Goal: Use online tool/utility: Utilize a website feature to perform a specific function

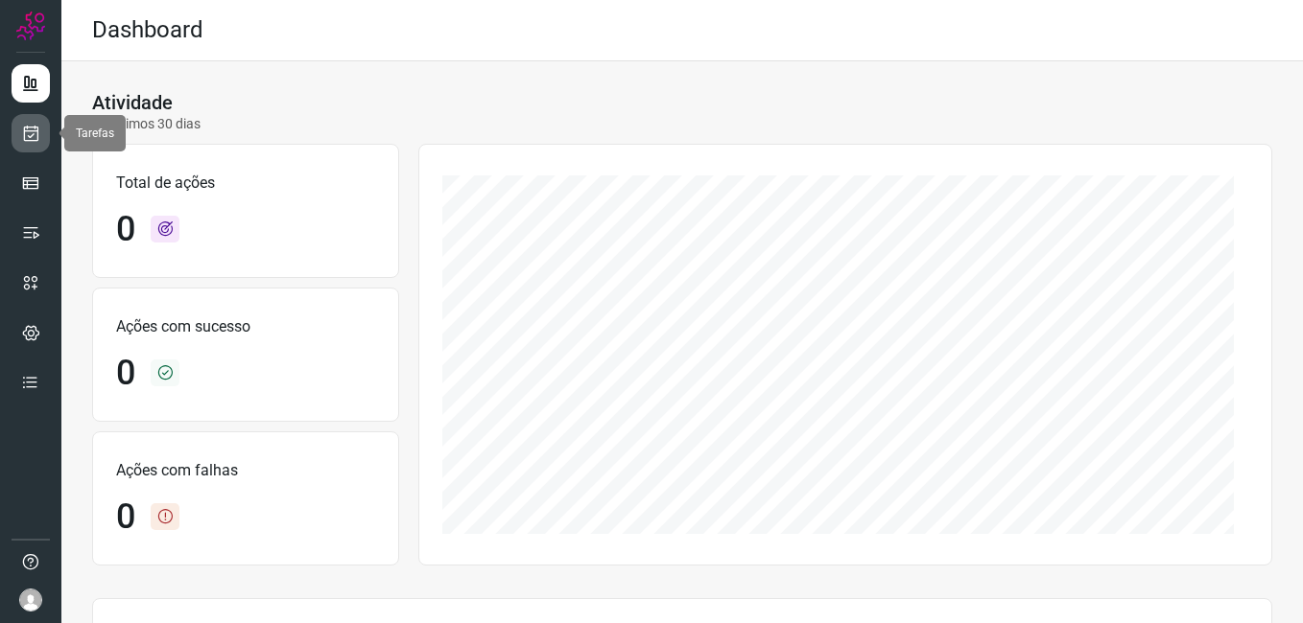
click at [34, 139] on icon at bounding box center [31, 133] width 20 height 19
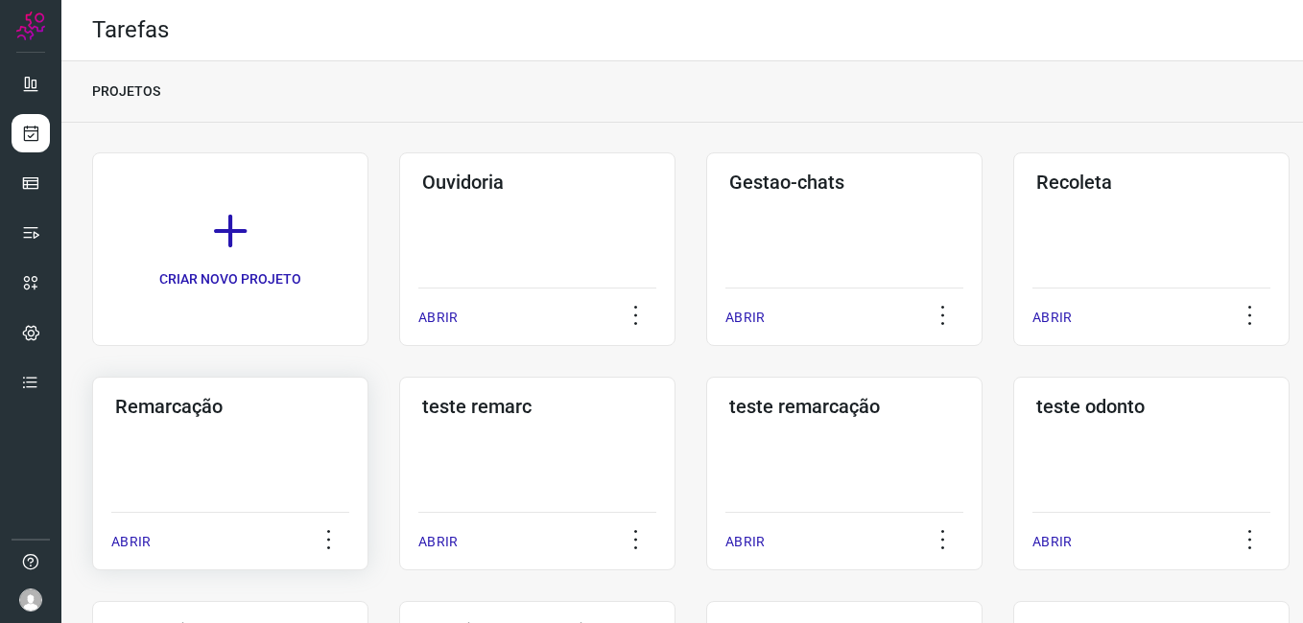
click at [180, 464] on div "Remarcação ABRIR" at bounding box center [230, 474] width 276 height 194
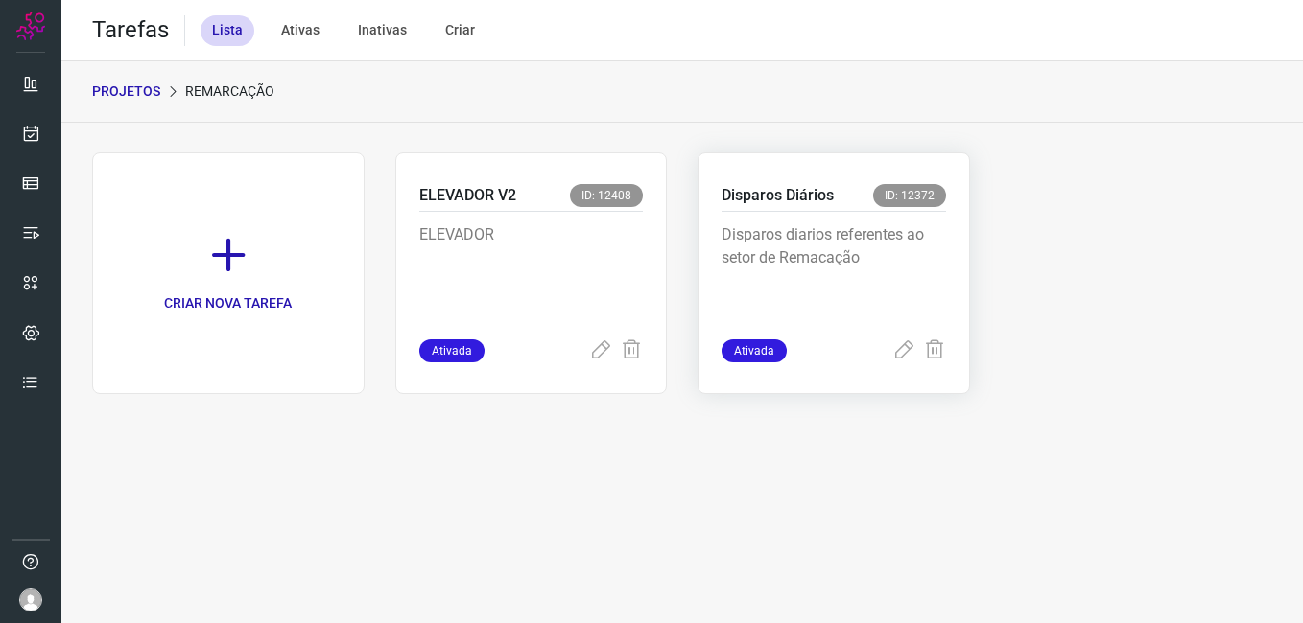
click at [858, 282] on p "Disparos diarios referentes ao setor de Remacação" at bounding box center [833, 271] width 224 height 96
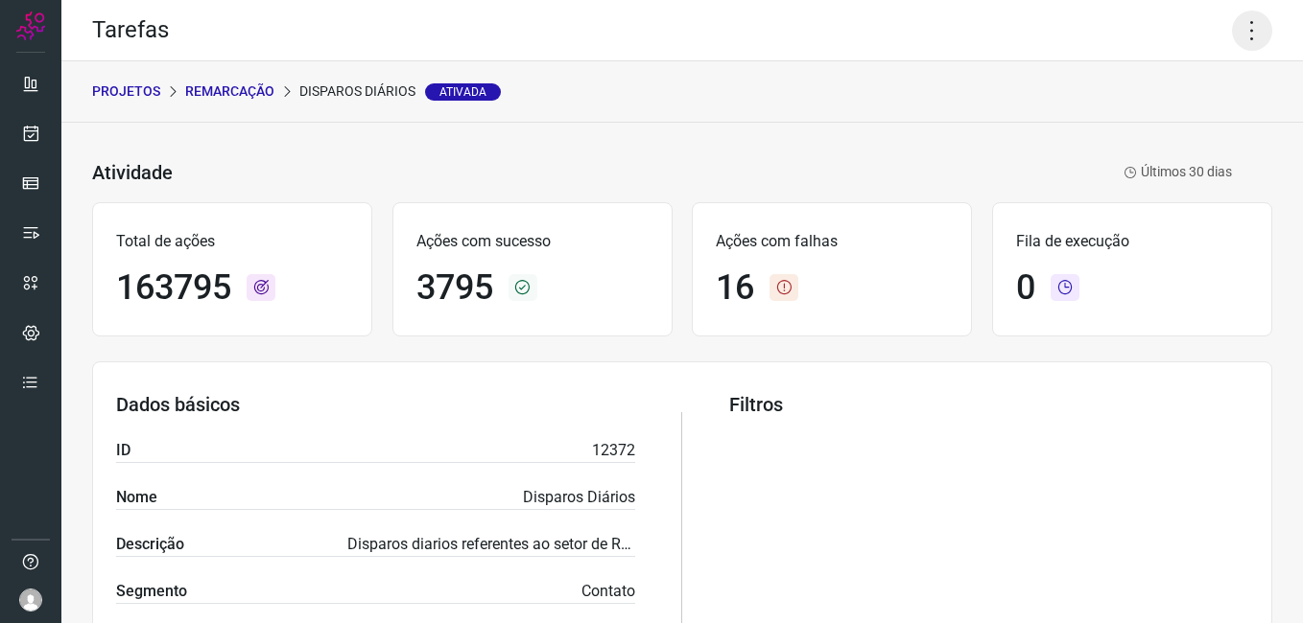
click at [1247, 29] on icon at bounding box center [1252, 31] width 40 height 40
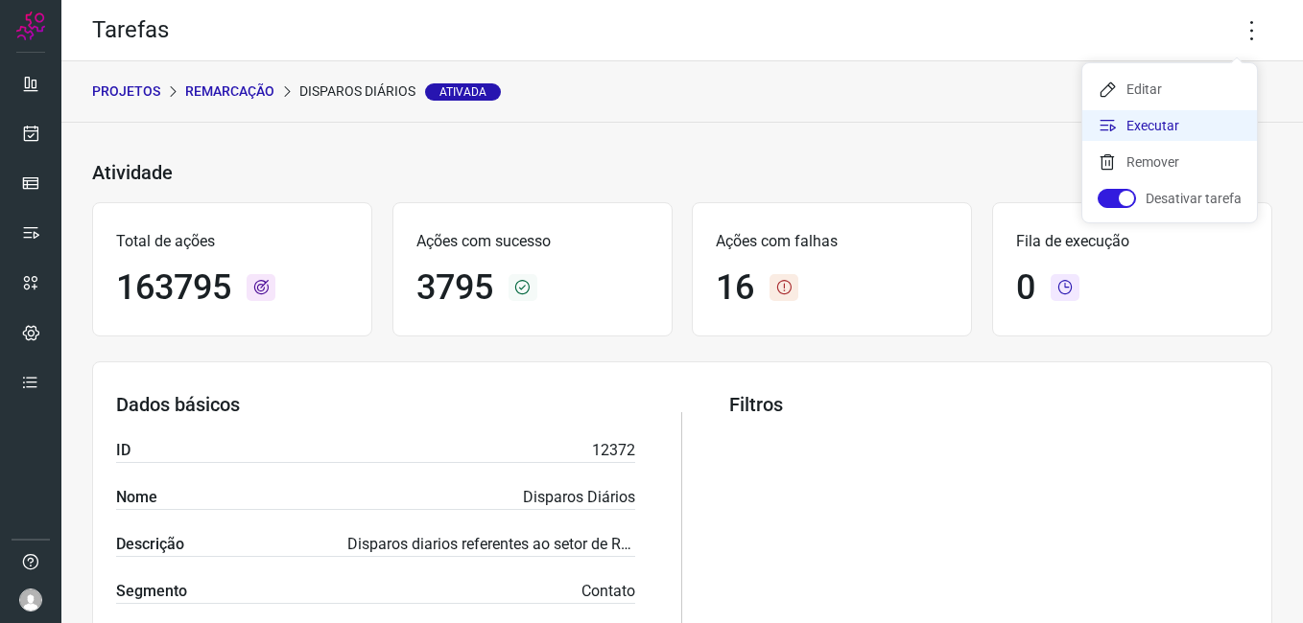
click at [1178, 122] on li "Executar" at bounding box center [1169, 125] width 175 height 31
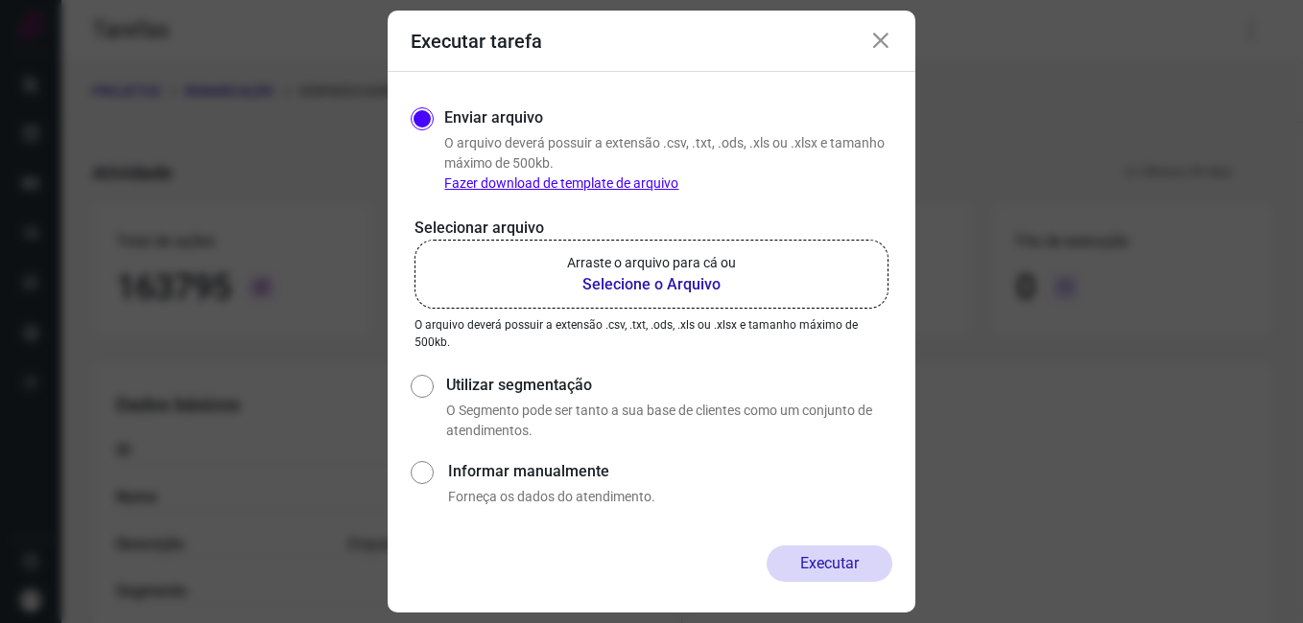
click at [683, 285] on b "Selecione o Arquivo" at bounding box center [651, 284] width 169 height 23
click at [0, 0] on input "Arraste o arquivo para cá ou Selecione o Arquivo" at bounding box center [0, 0] width 0 height 0
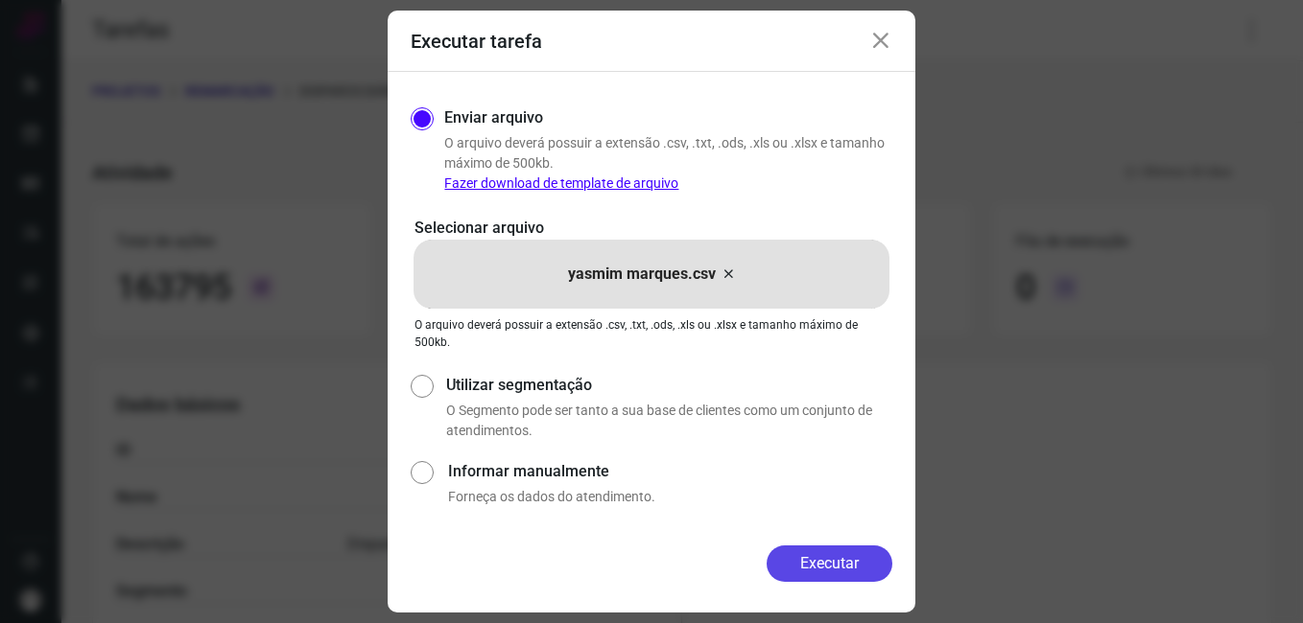
click at [837, 564] on button "Executar" at bounding box center [829, 564] width 126 height 36
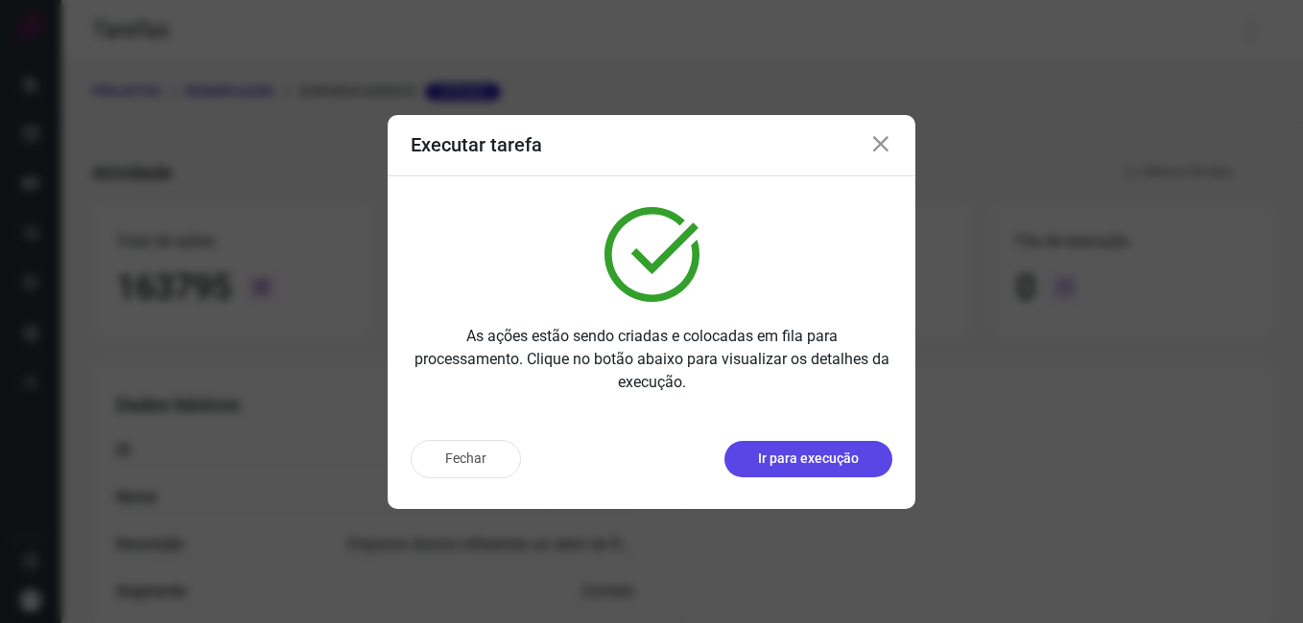
click at [806, 471] on button "Ir para execução" at bounding box center [808, 459] width 168 height 36
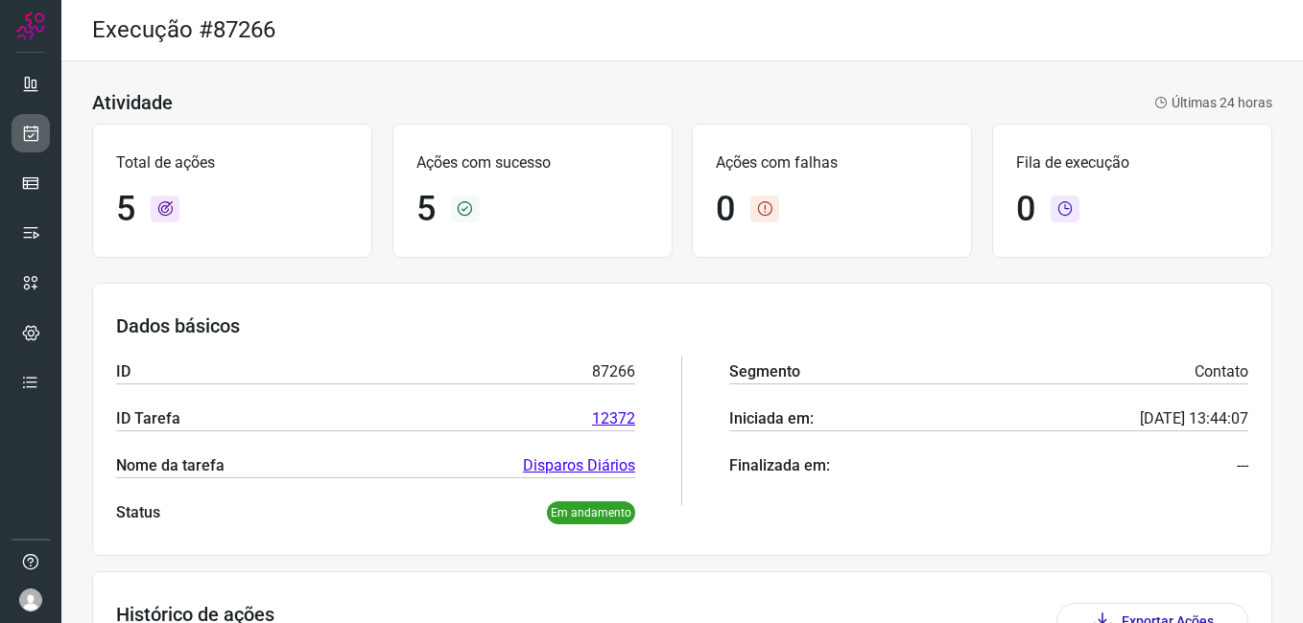
click at [50, 140] on div at bounding box center [30, 311] width 61 height 623
click at [37, 134] on icon at bounding box center [31, 133] width 20 height 19
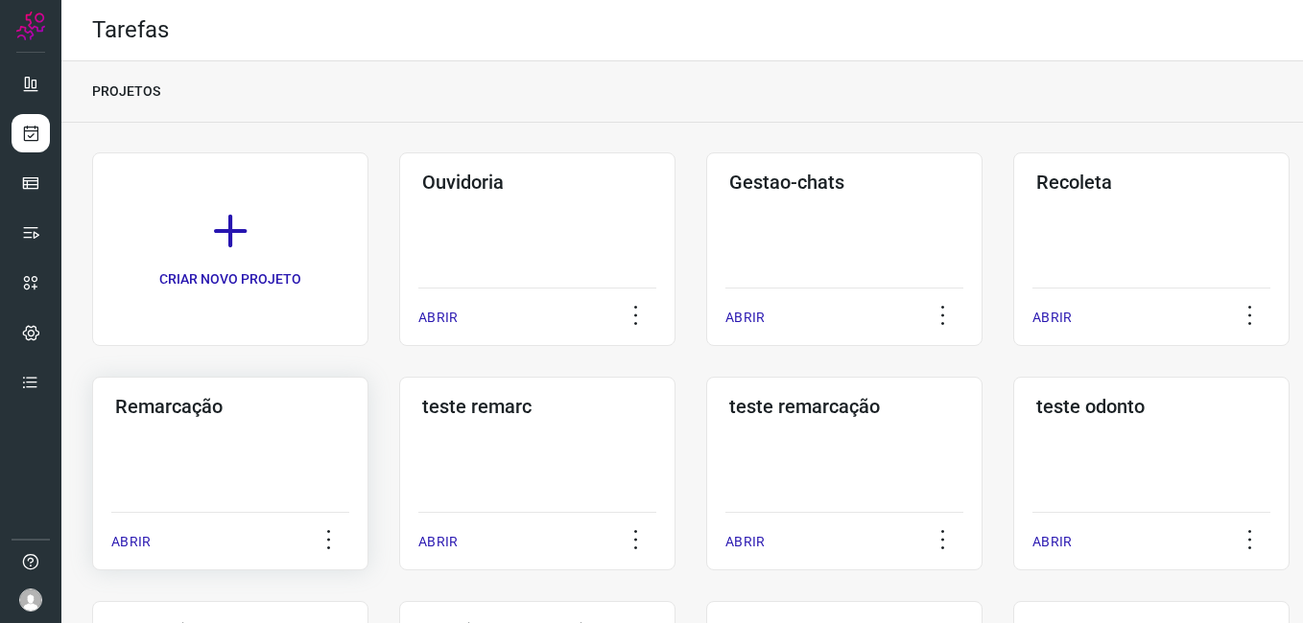
click at [246, 463] on div "Remarcação ABRIR" at bounding box center [230, 474] width 276 height 194
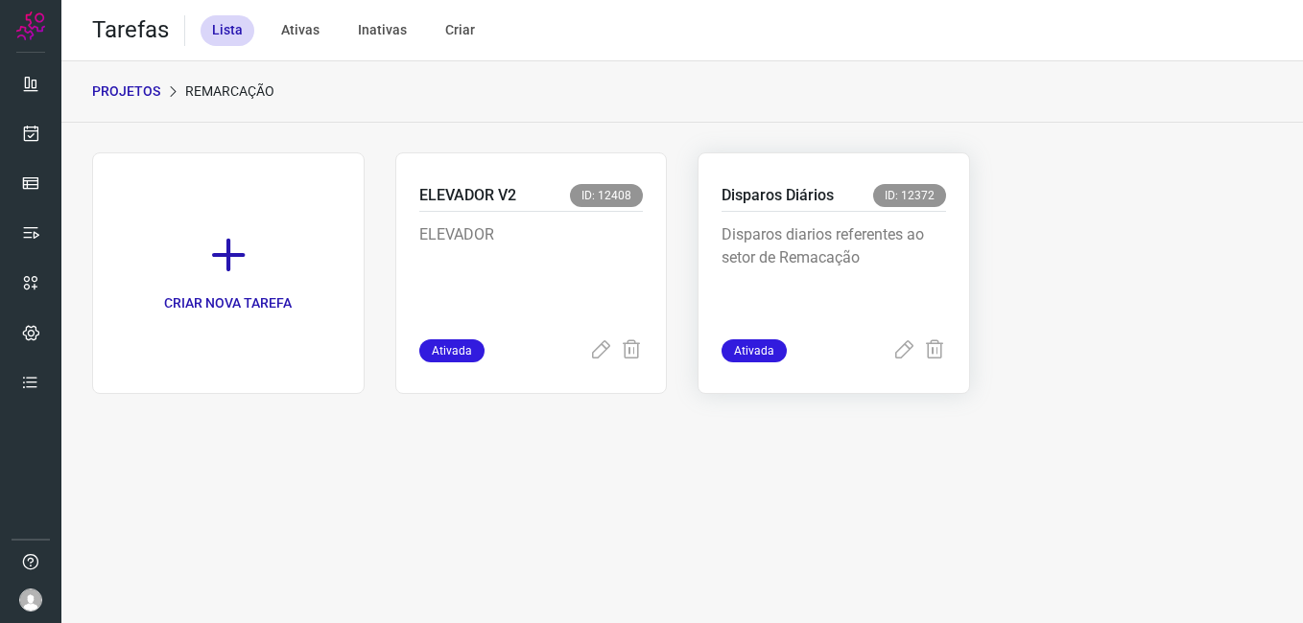
click at [922, 274] on p "Disparos diarios referentes ao setor de Remacação" at bounding box center [833, 271] width 224 height 96
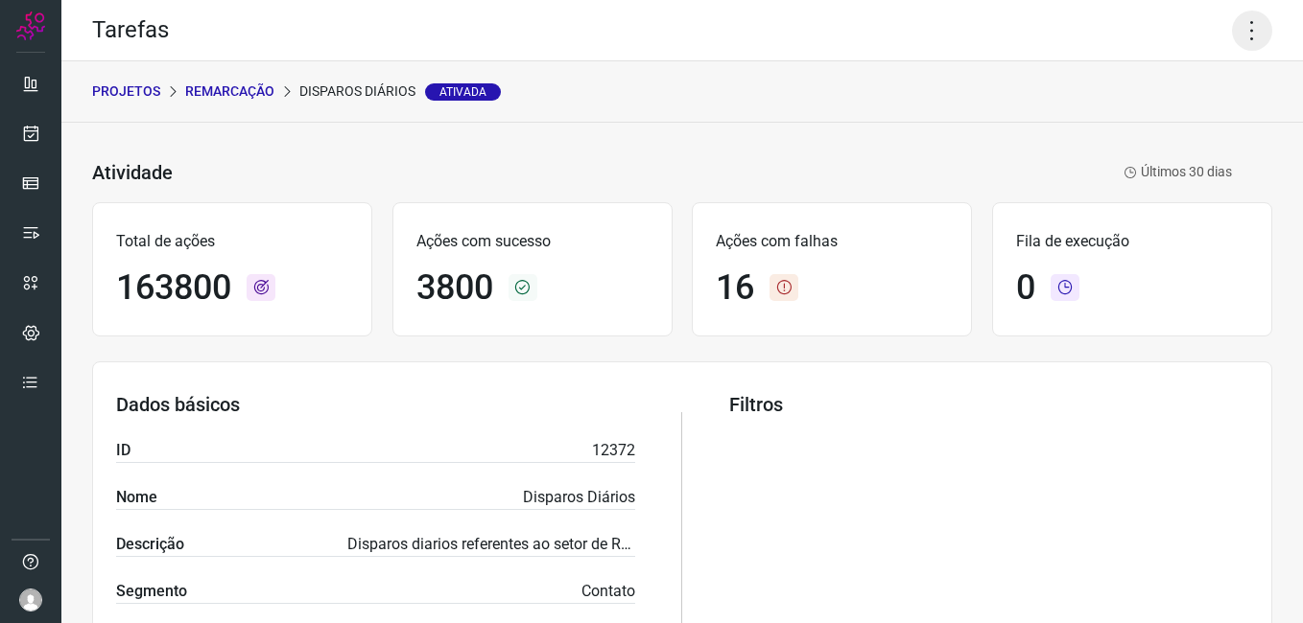
click at [1238, 30] on icon at bounding box center [1252, 31] width 40 height 40
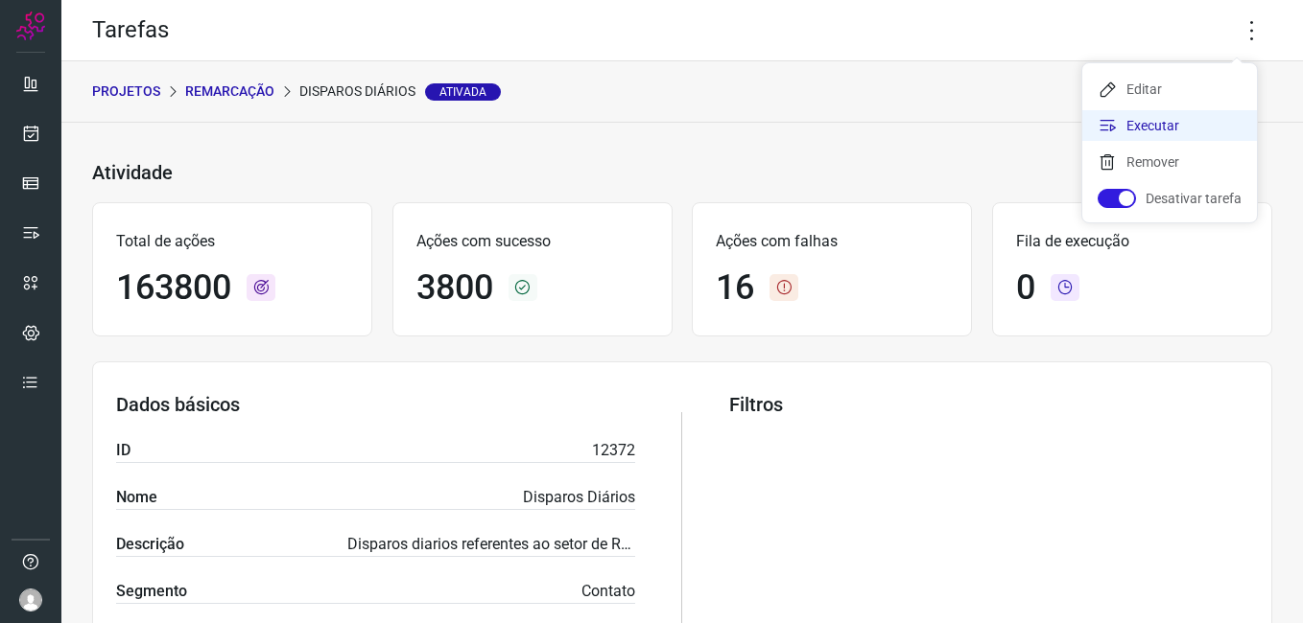
click at [1194, 124] on li "Executar" at bounding box center [1169, 125] width 175 height 31
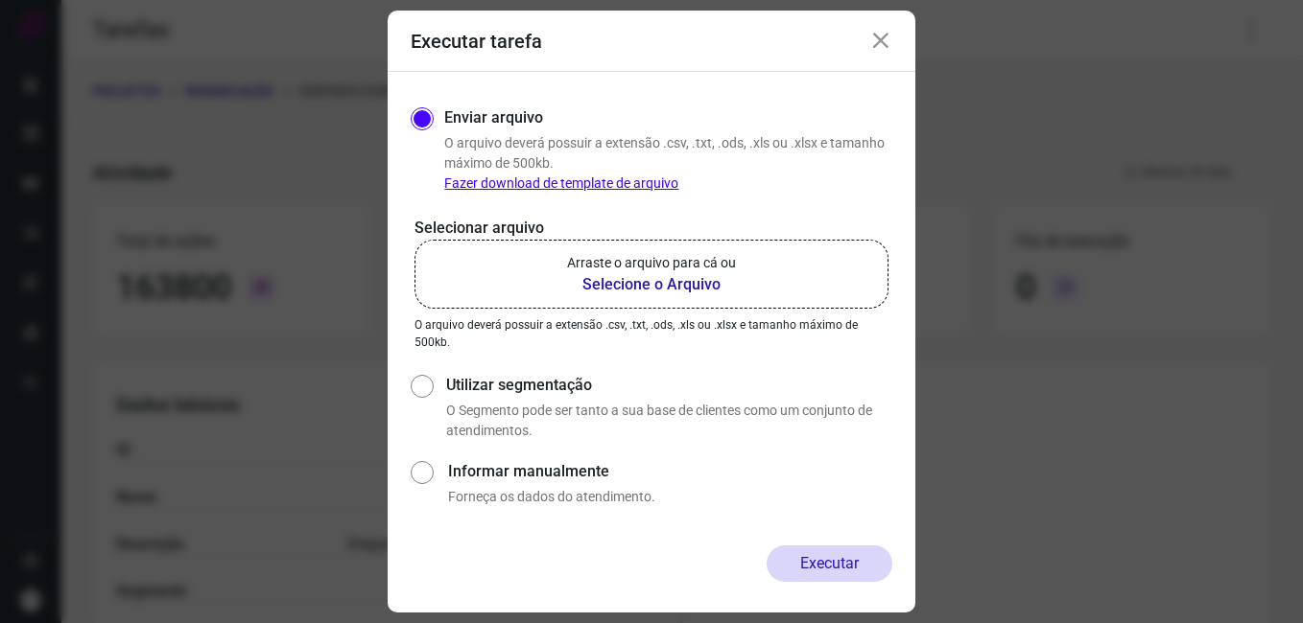
click at [716, 275] on b "Selecione o Arquivo" at bounding box center [651, 284] width 169 height 23
click at [0, 0] on input "Arraste o arquivo para cá ou Selecione o Arquivo" at bounding box center [0, 0] width 0 height 0
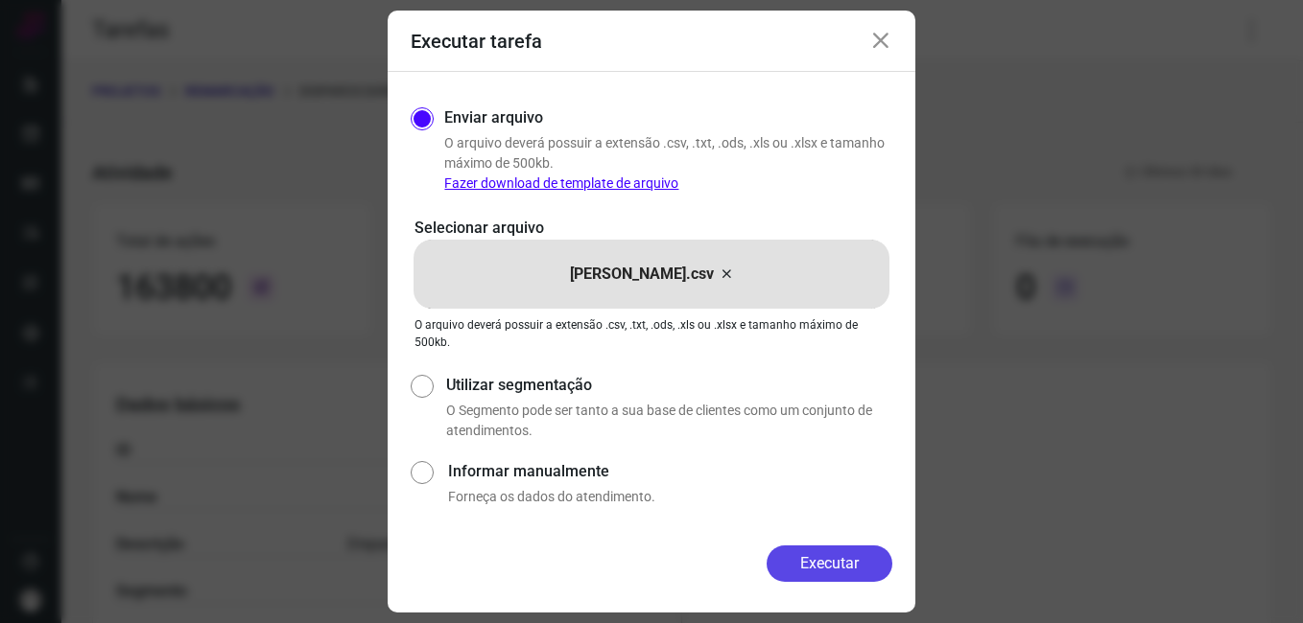
click at [827, 560] on button "Executar" at bounding box center [829, 564] width 126 height 36
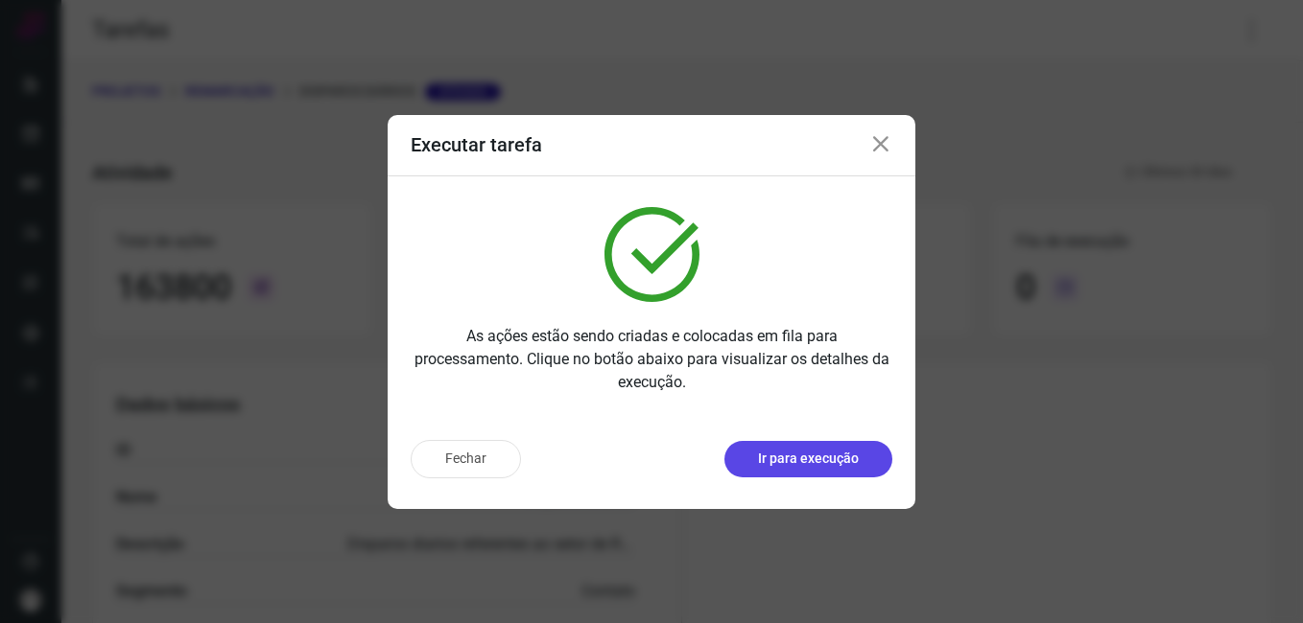
click at [798, 463] on p "Ir para execução" at bounding box center [808, 459] width 101 height 20
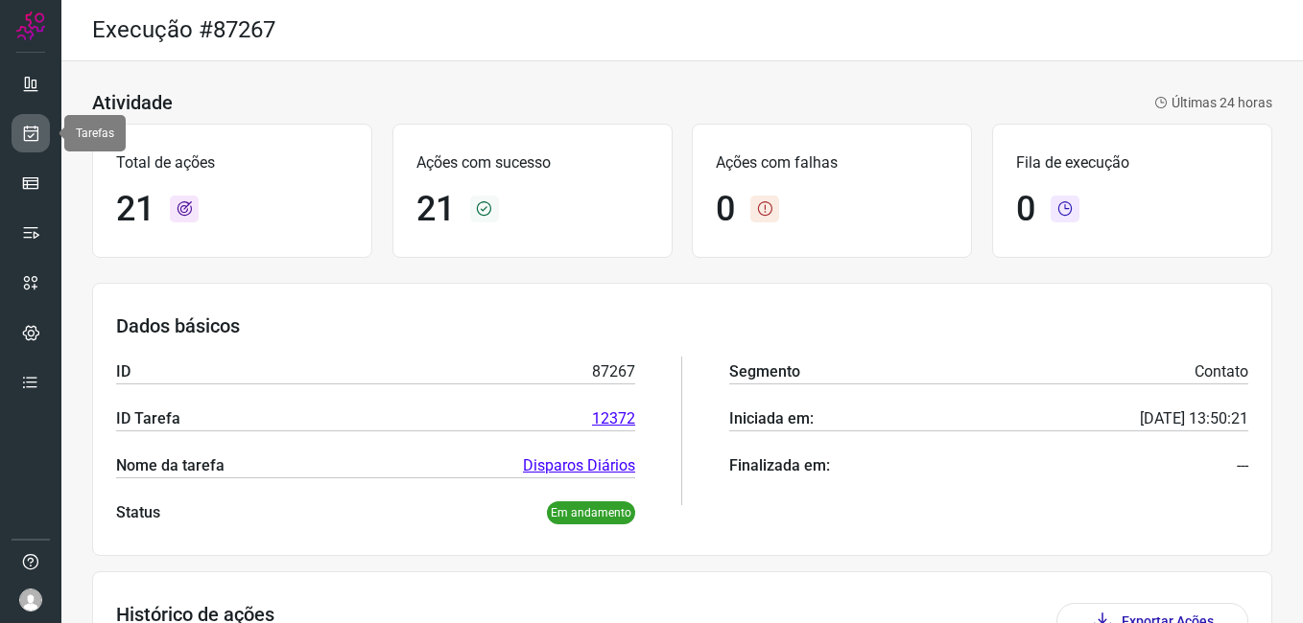
click at [26, 136] on icon at bounding box center [31, 133] width 20 height 19
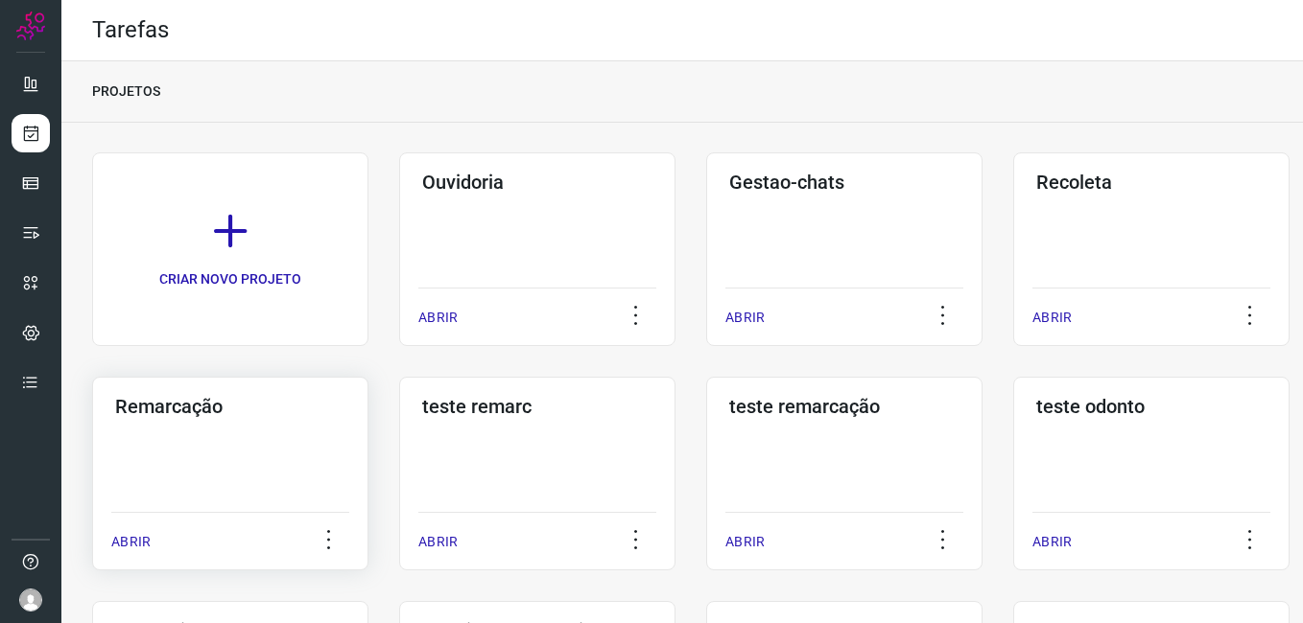
click at [203, 393] on div "Remarcação" at bounding box center [230, 402] width 238 height 31
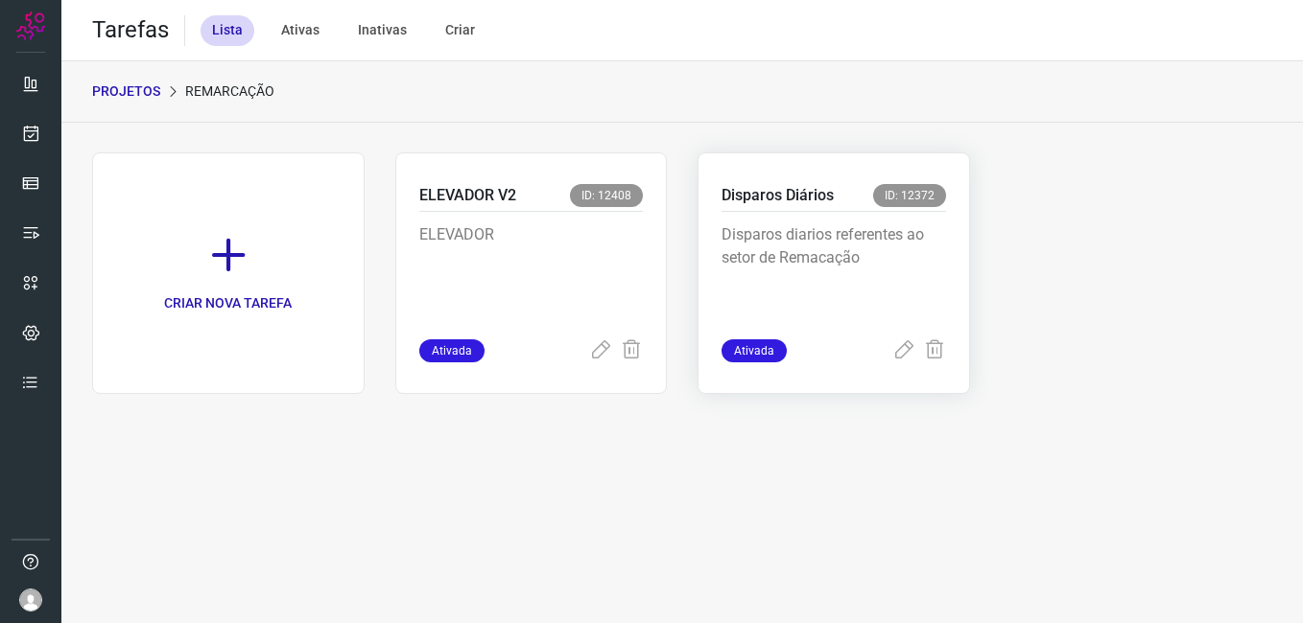
click at [802, 289] on p "Disparos diarios referentes ao setor de Remacação" at bounding box center [833, 271] width 224 height 96
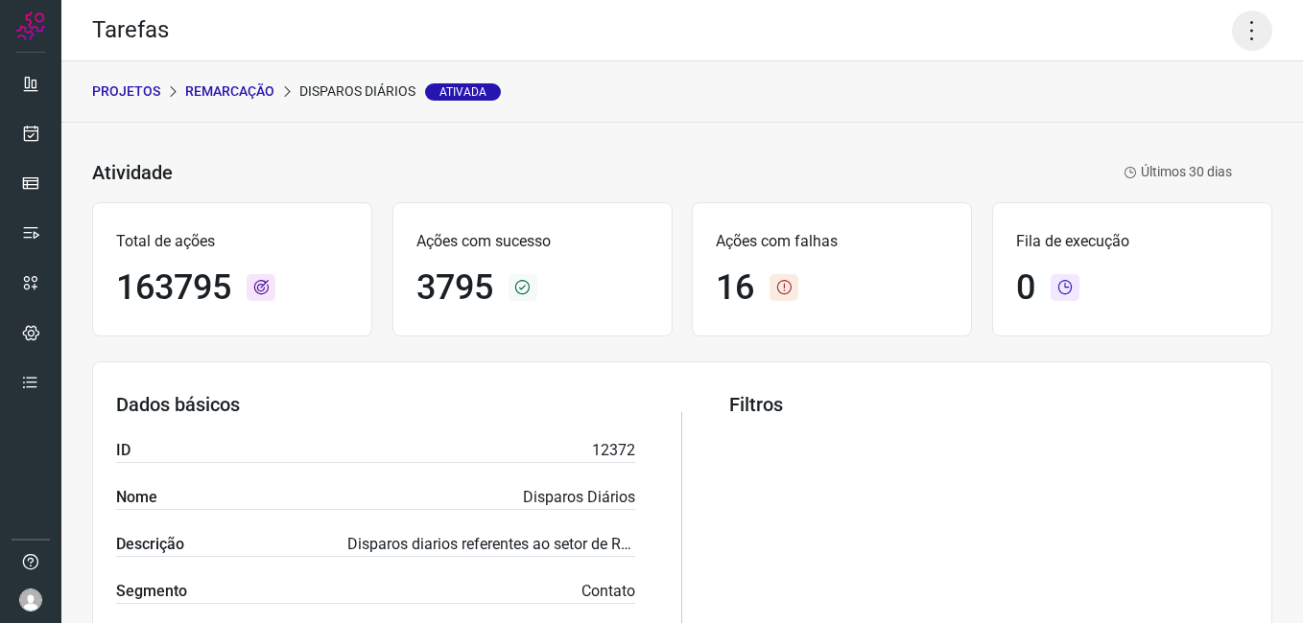
click at [1232, 24] on icon at bounding box center [1252, 31] width 40 height 40
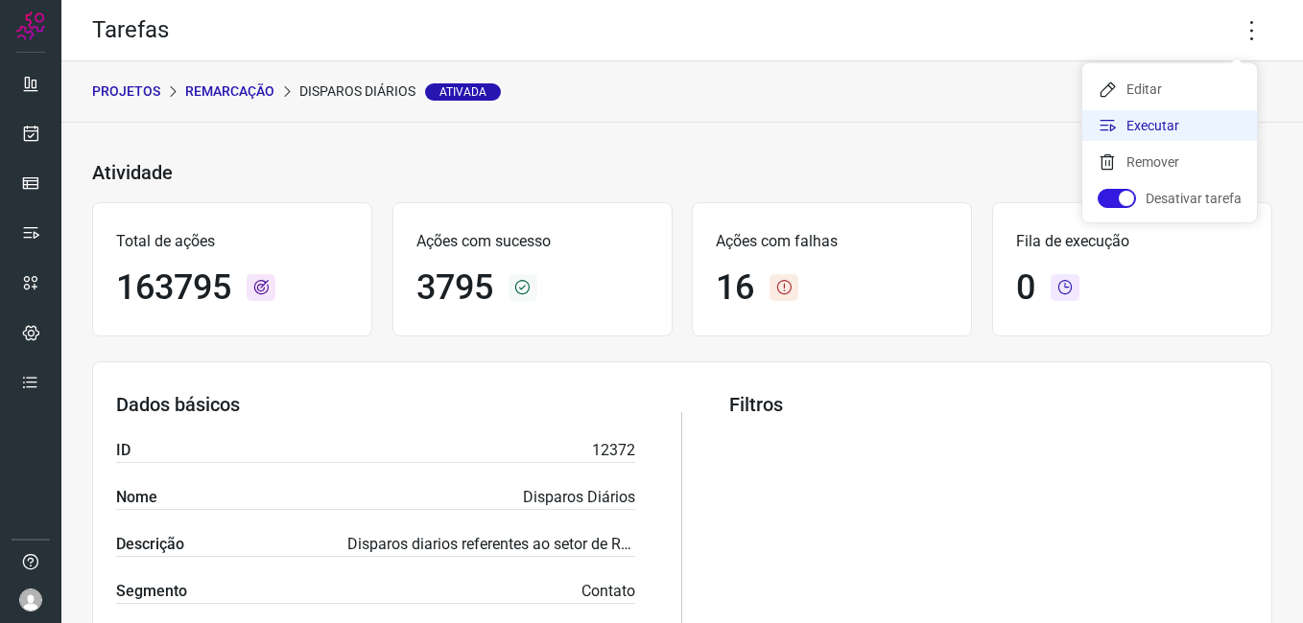
click at [1216, 112] on li "Executar" at bounding box center [1169, 125] width 175 height 31
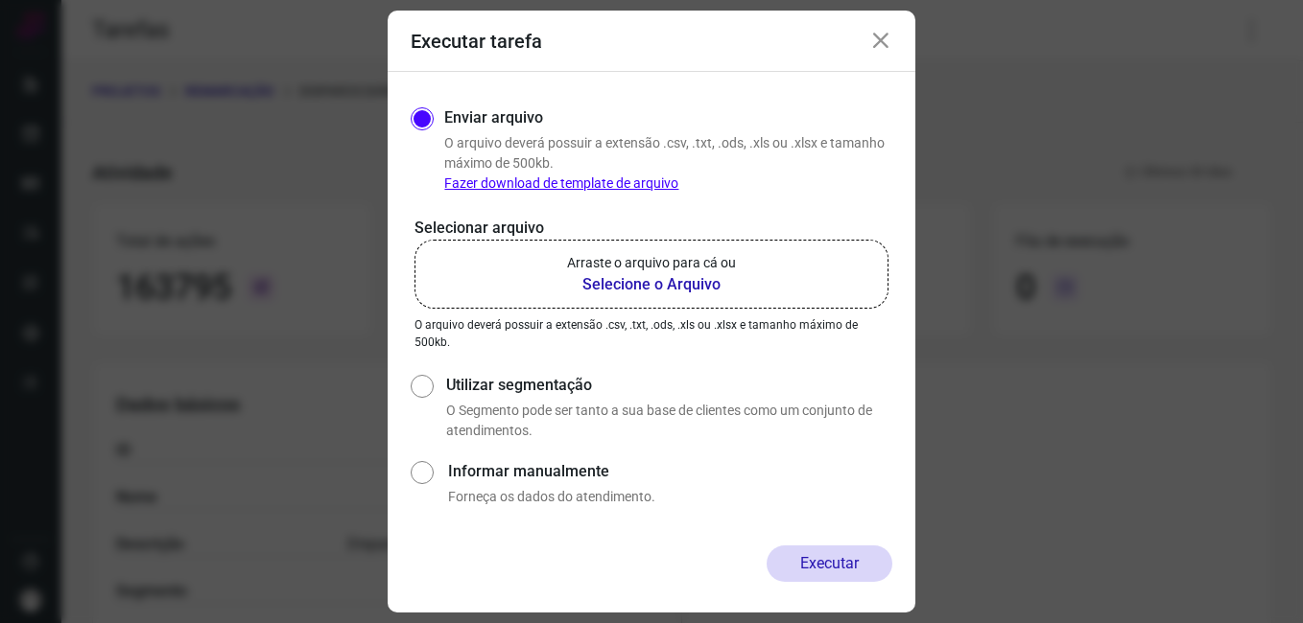
click at [633, 266] on p "Arraste o arquivo para cá ou" at bounding box center [651, 263] width 169 height 20
click at [0, 0] on input "Arraste o arquivo para cá ou Selecione o Arquivo" at bounding box center [0, 0] width 0 height 0
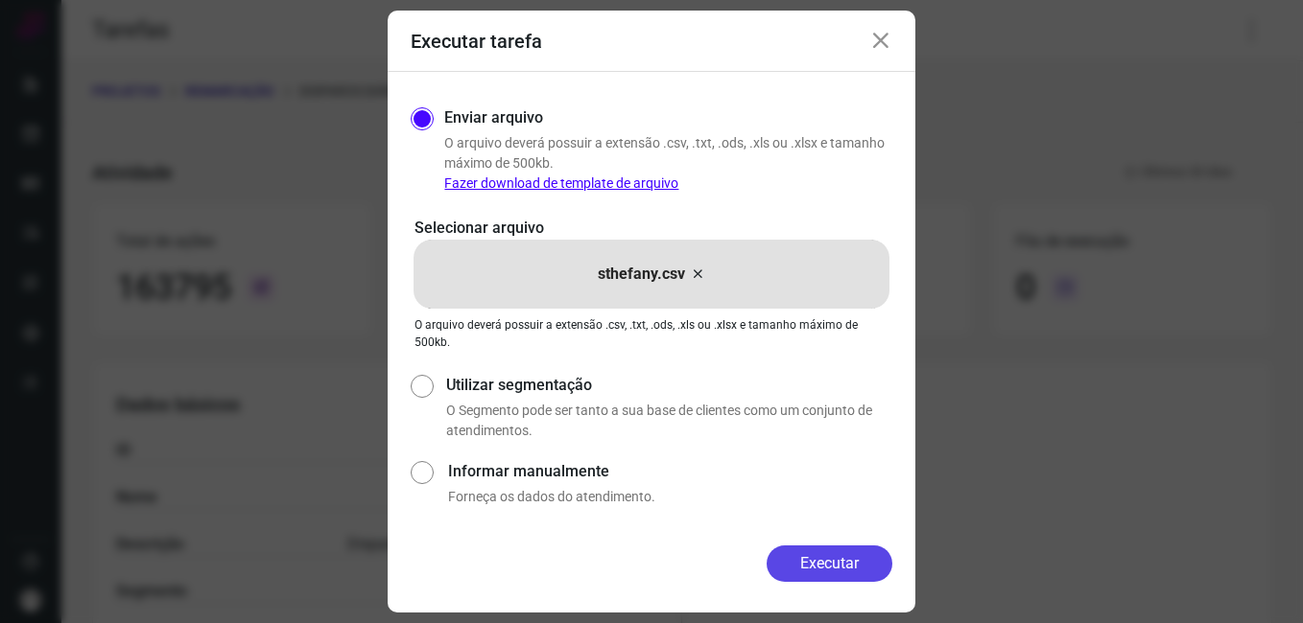
click at [815, 557] on button "Executar" at bounding box center [829, 564] width 126 height 36
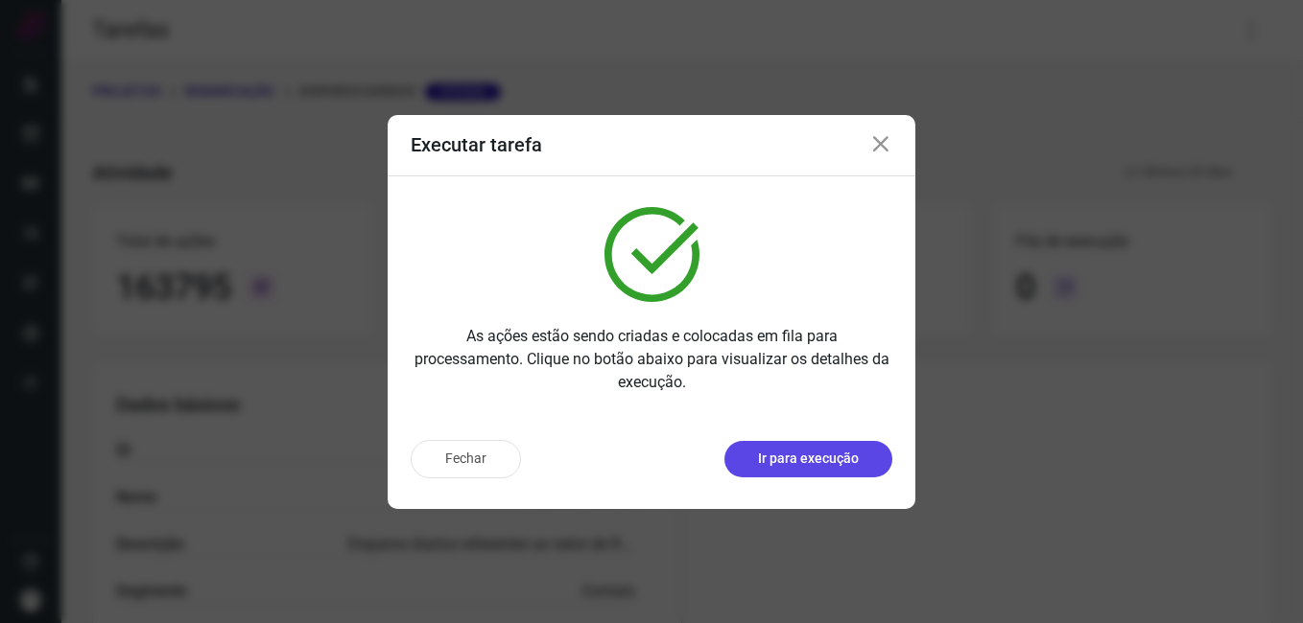
click at [798, 475] on button "Ir para execução" at bounding box center [808, 459] width 168 height 36
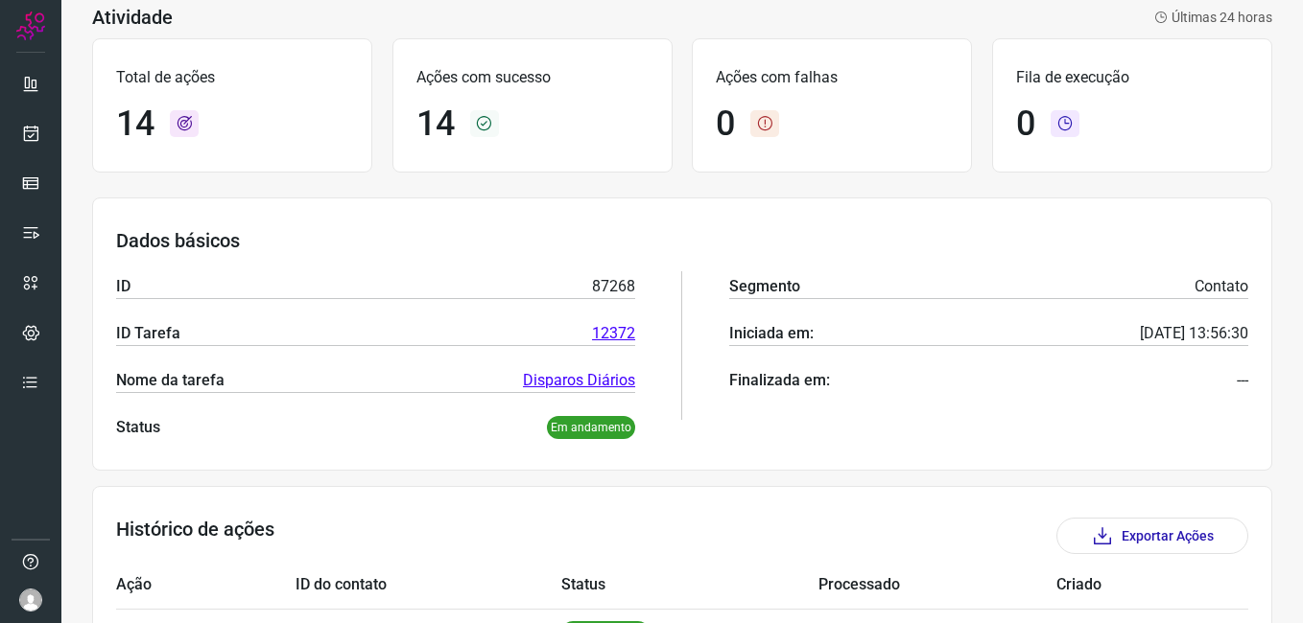
scroll to position [62, 0]
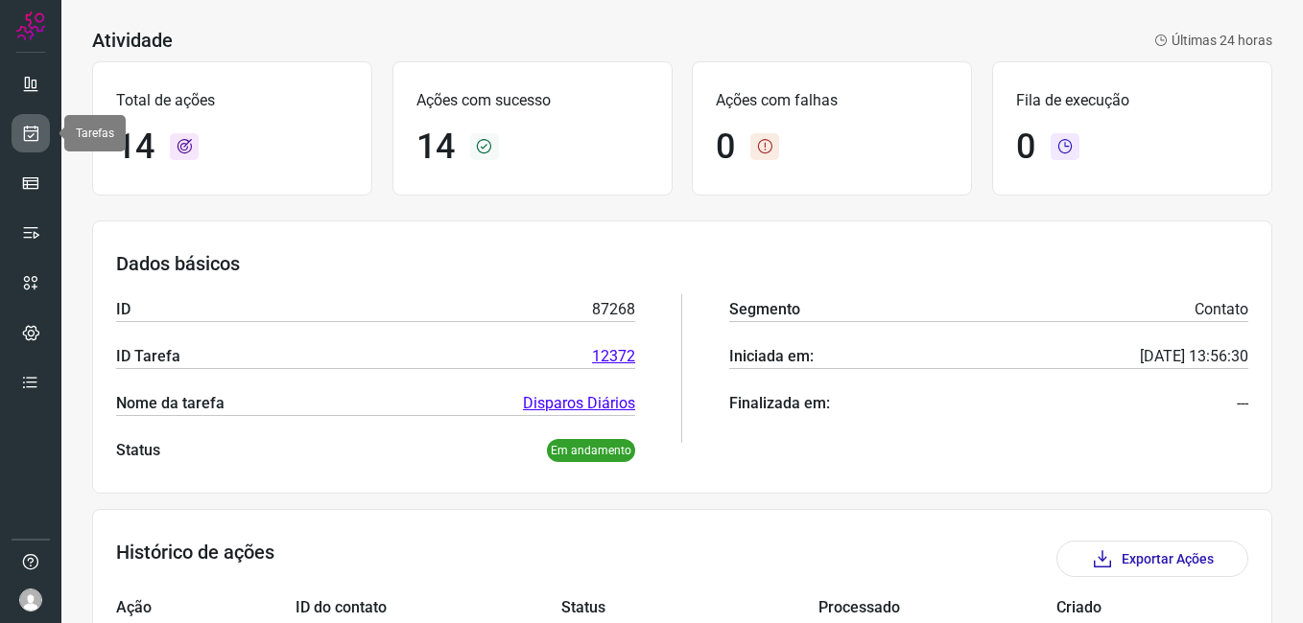
click at [34, 130] on icon at bounding box center [31, 133] width 20 height 19
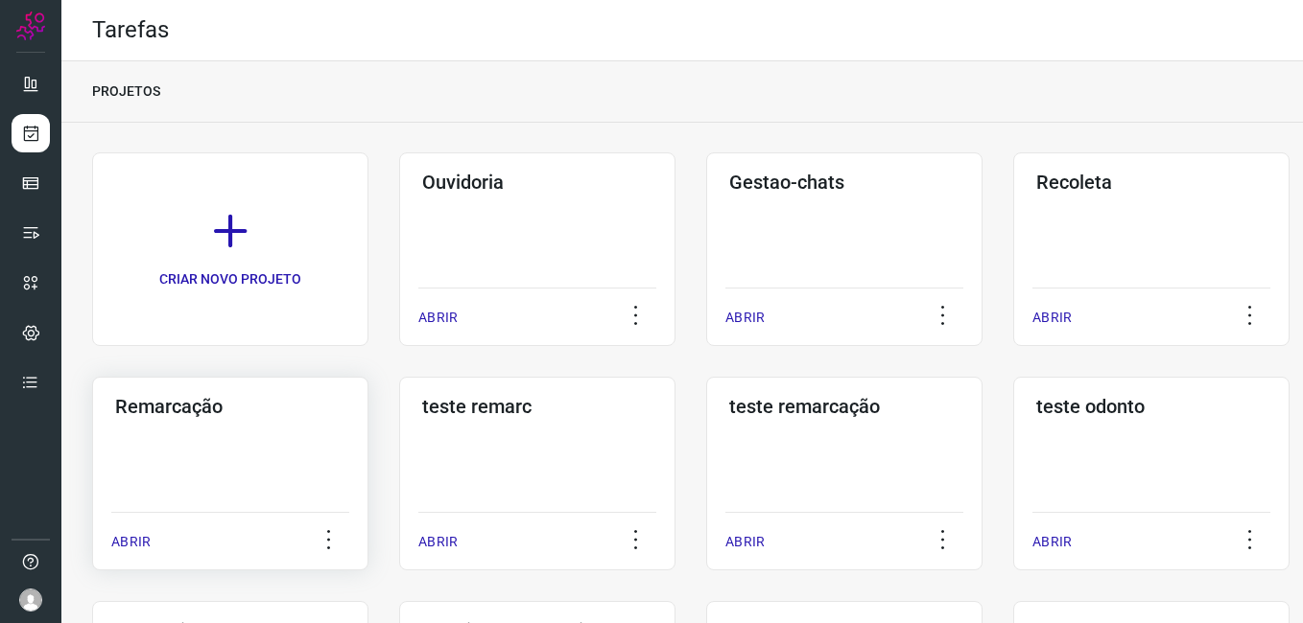
click at [208, 414] on h3 "Remarcação" at bounding box center [230, 406] width 230 height 23
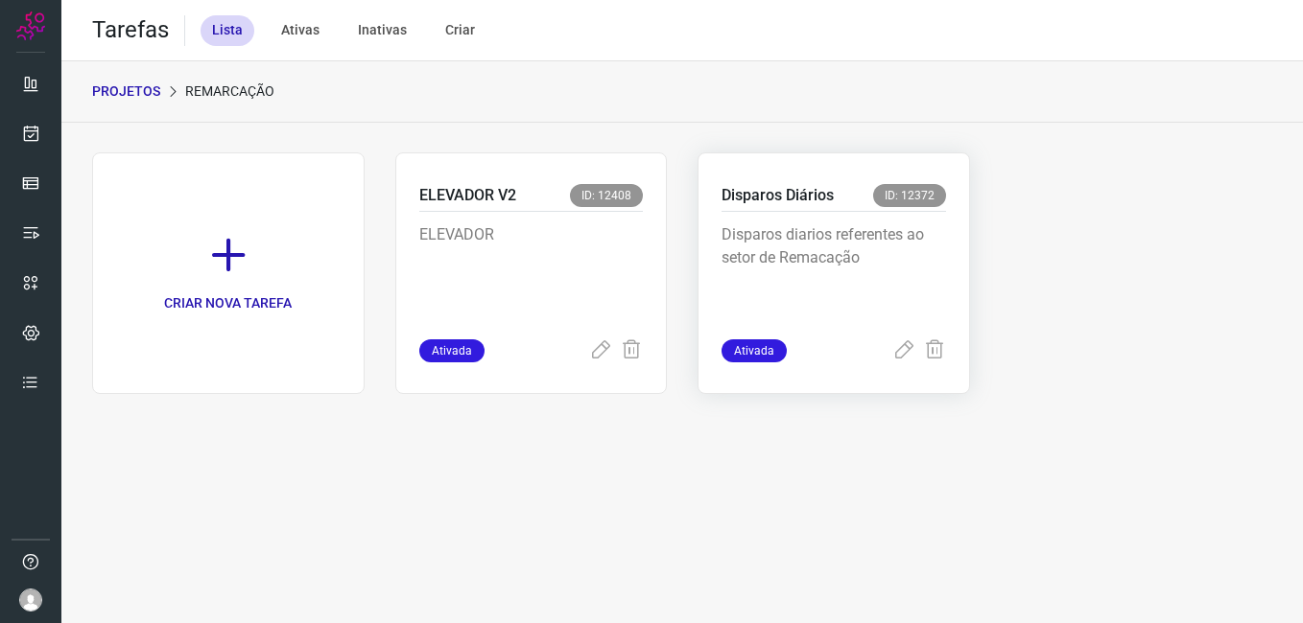
click at [847, 260] on p "Disparos diarios referentes ao setor de Remacação" at bounding box center [833, 271] width 224 height 96
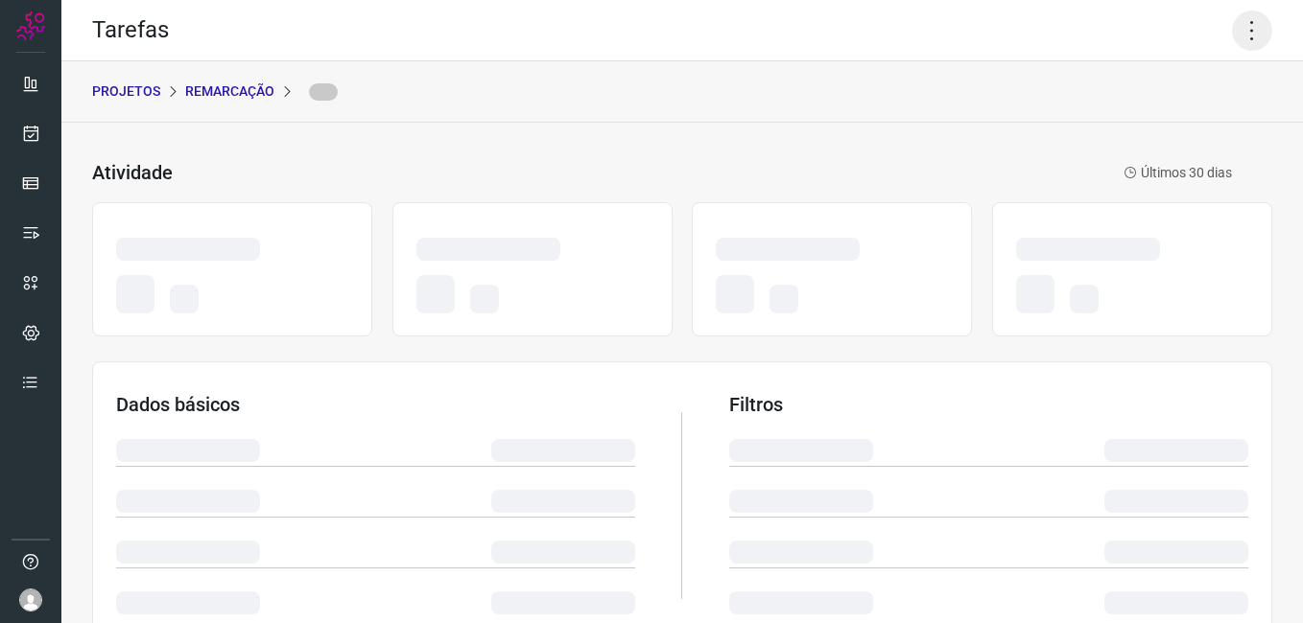
click at [1239, 22] on icon at bounding box center [1252, 31] width 40 height 40
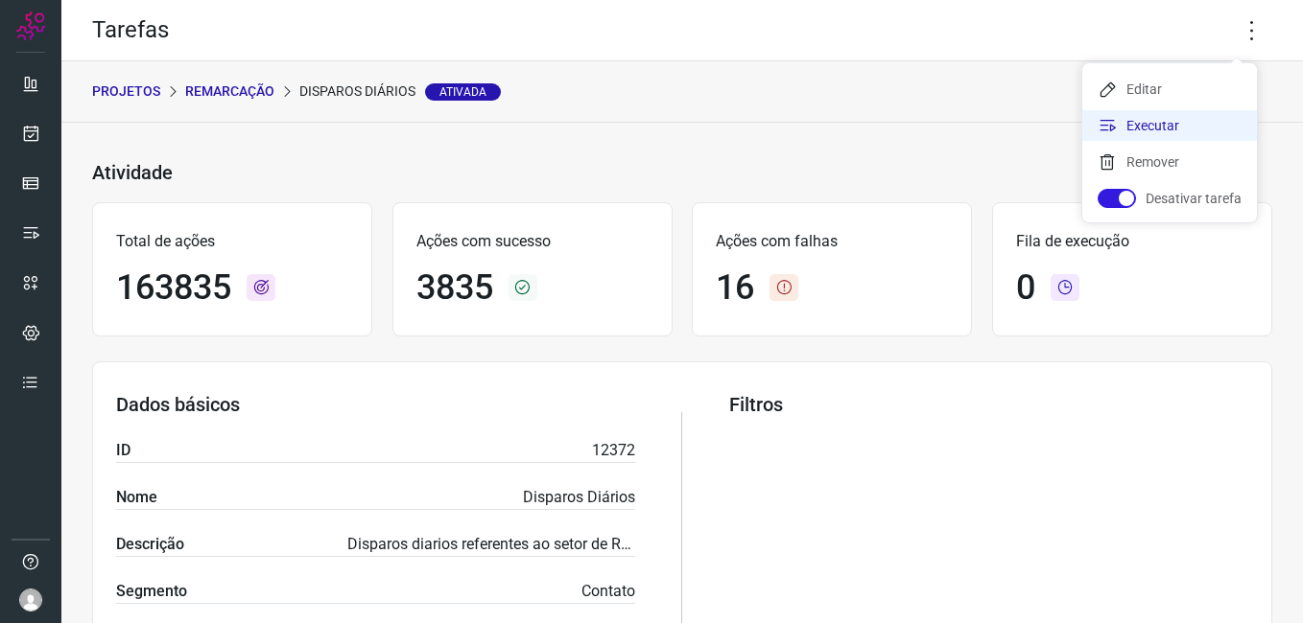
click at [1164, 117] on li "Executar" at bounding box center [1169, 125] width 175 height 31
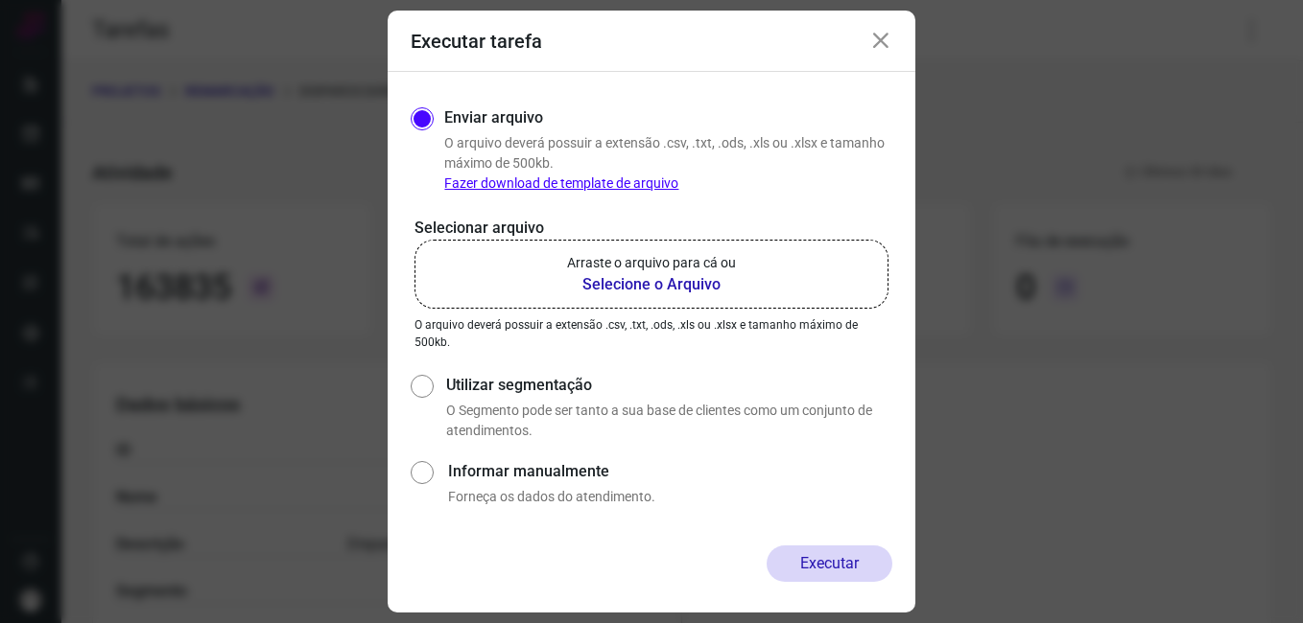
click at [690, 271] on p "Arraste o arquivo para cá ou" at bounding box center [651, 263] width 169 height 20
click at [0, 0] on input "Arraste o arquivo para cá ou Selecione o Arquivo" at bounding box center [0, 0] width 0 height 0
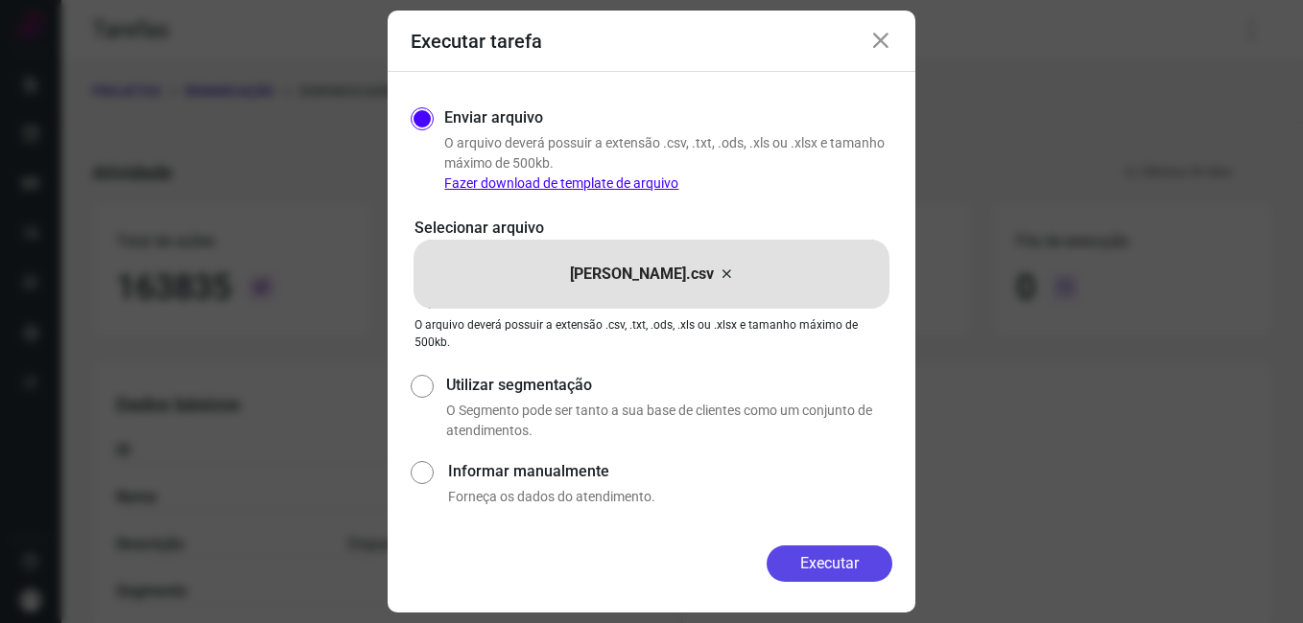
click at [842, 554] on button "Executar" at bounding box center [829, 564] width 126 height 36
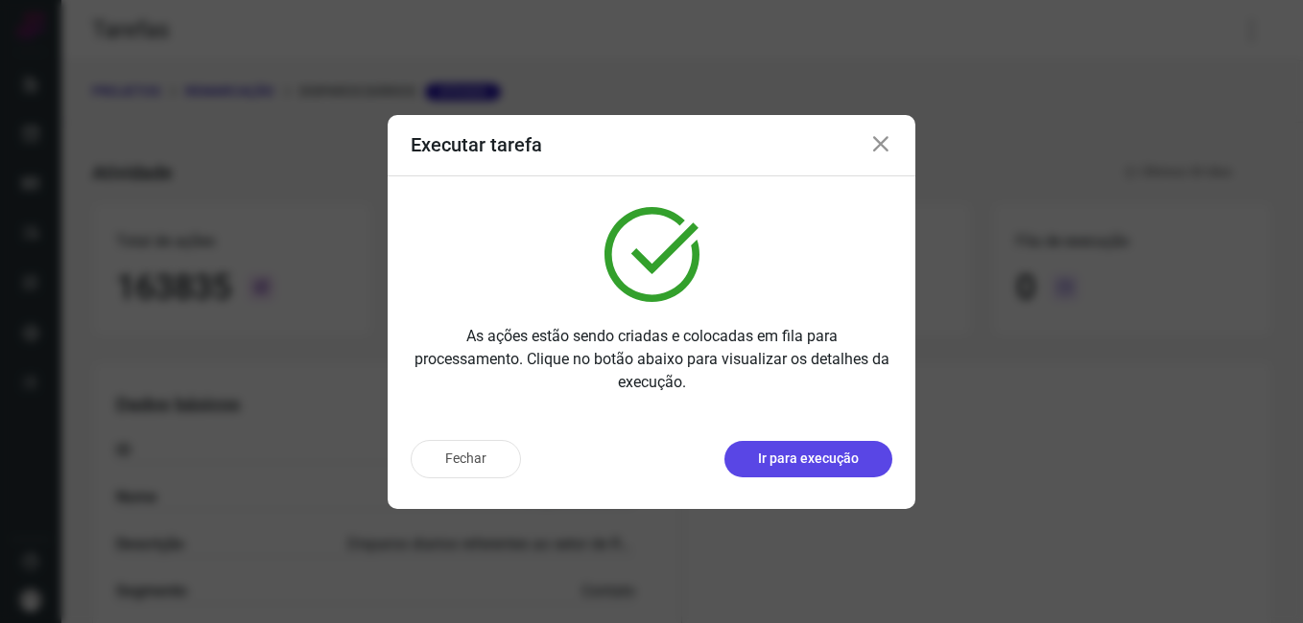
click at [816, 449] on p "Ir para execução" at bounding box center [808, 459] width 101 height 20
